Goal: Navigation & Orientation: Find specific page/section

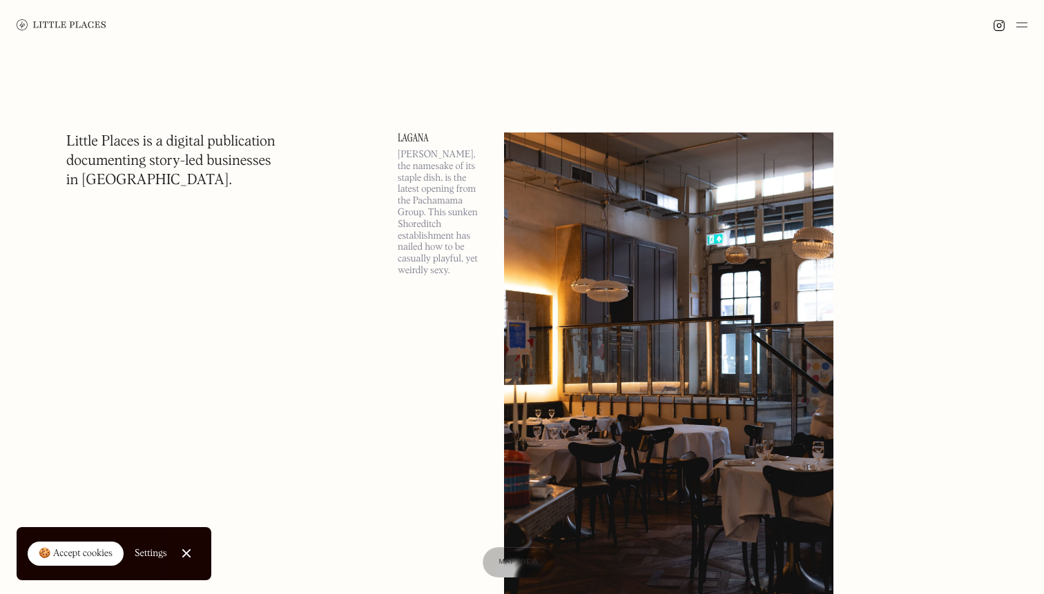
click at [1022, 25] on img at bounding box center [1021, 25] width 11 height 17
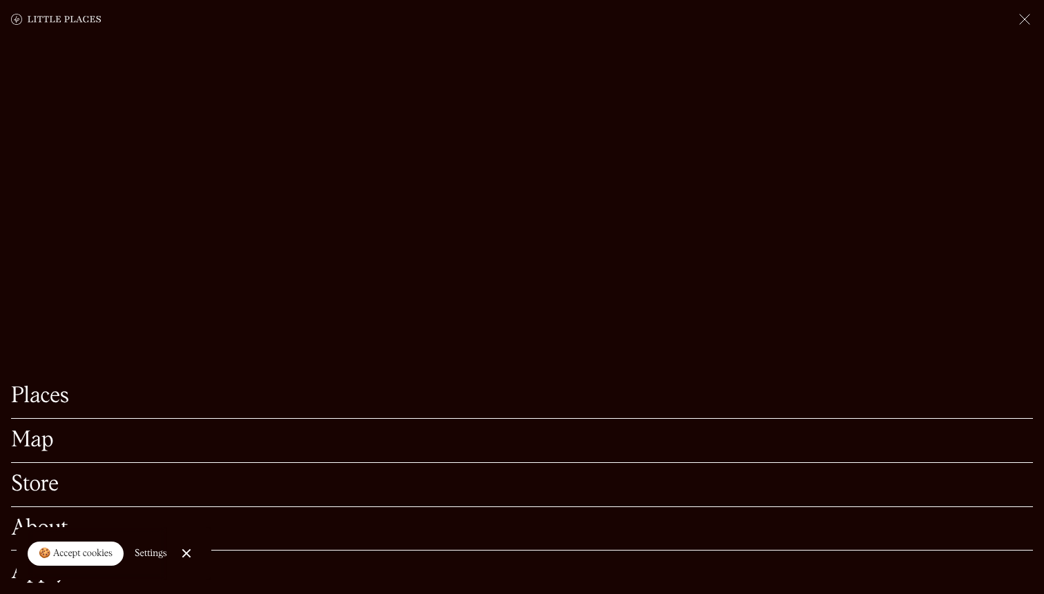
click at [33, 445] on link "Map" at bounding box center [522, 440] width 1022 height 21
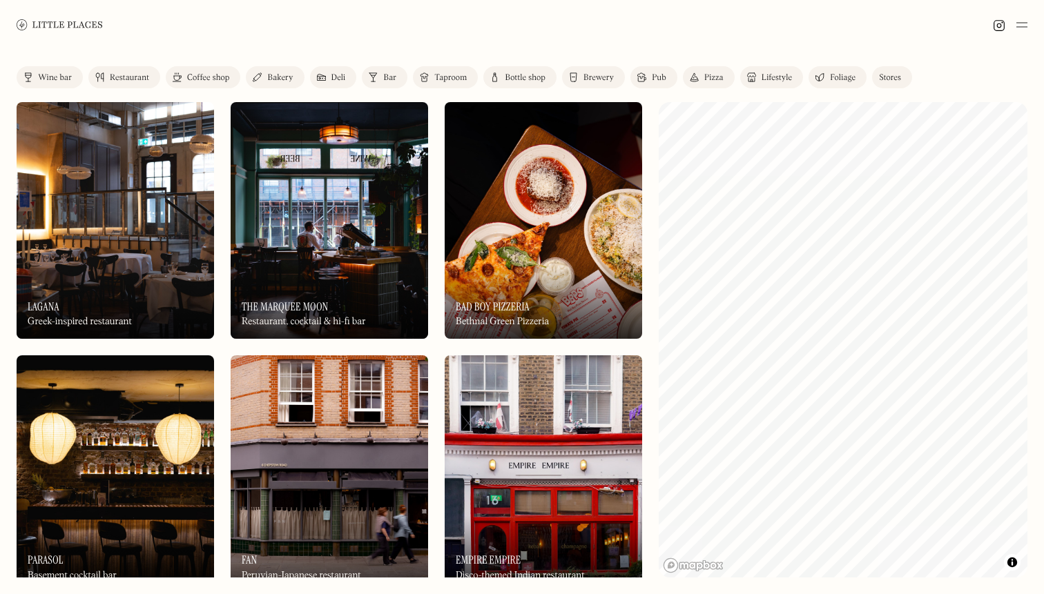
click at [133, 77] on div "Restaurant" at bounding box center [129, 78] width 39 height 8
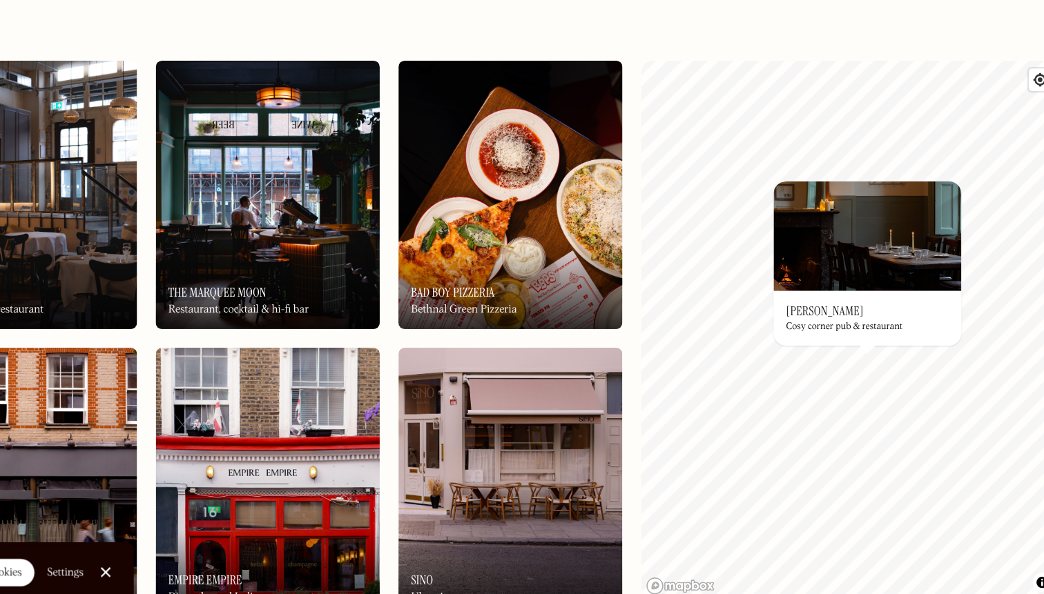
click at [798, 316] on h3 "[PERSON_NAME]" at bounding box center [820, 322] width 68 height 13
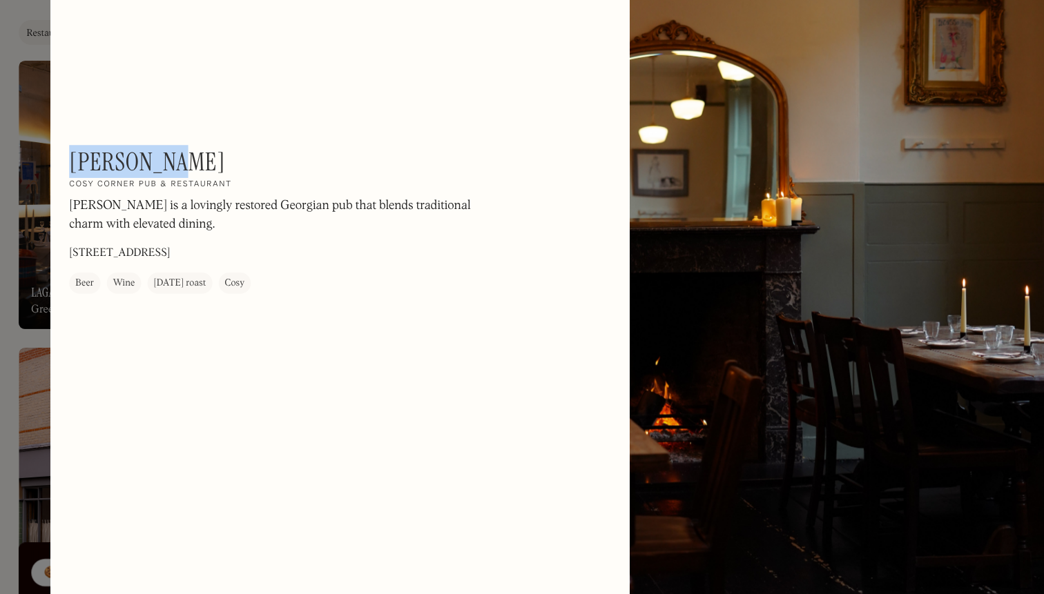
drag, startPoint x: 62, startPoint y: 186, endPoint x: 171, endPoint y: 186, distance: 108.4
click at [171, 186] on div "[PERSON_NAME] On Our Radar Cosy corner pub & restaurant [PERSON_NAME] is a lovi…" at bounding box center [247, 243] width 373 height 130
copy h1 "[PERSON_NAME]"
click at [117, 191] on h1 "[PERSON_NAME]" at bounding box center [129, 191] width 137 height 26
click at [101, 279] on p "[STREET_ADDRESS]" at bounding box center [105, 273] width 89 height 14
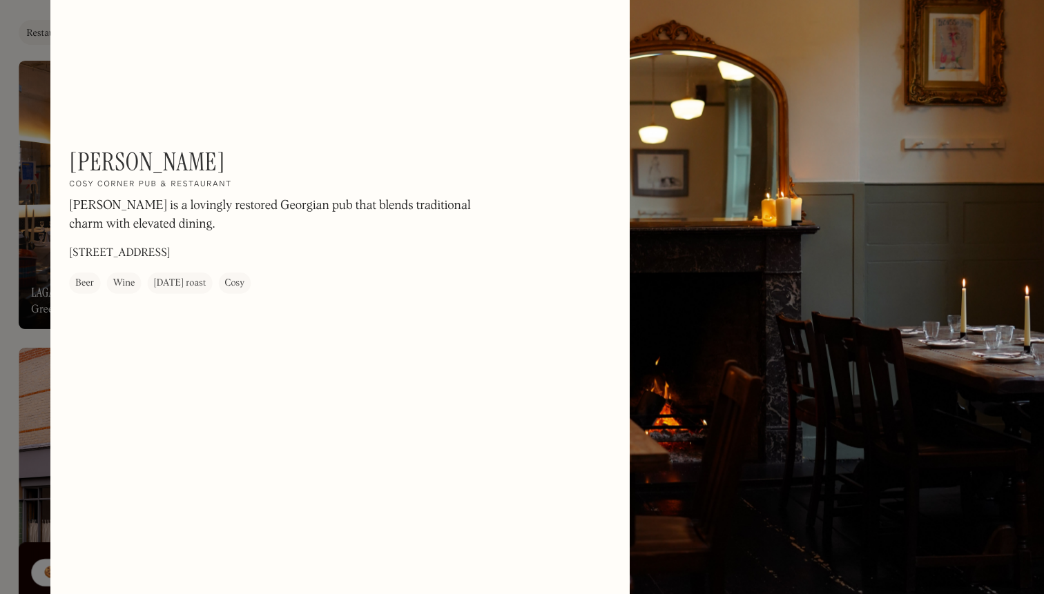
drag, startPoint x: 218, startPoint y: 272, endPoint x: 52, endPoint y: 265, distance: 165.8
